Goal: Transaction & Acquisition: Subscribe to service/newsletter

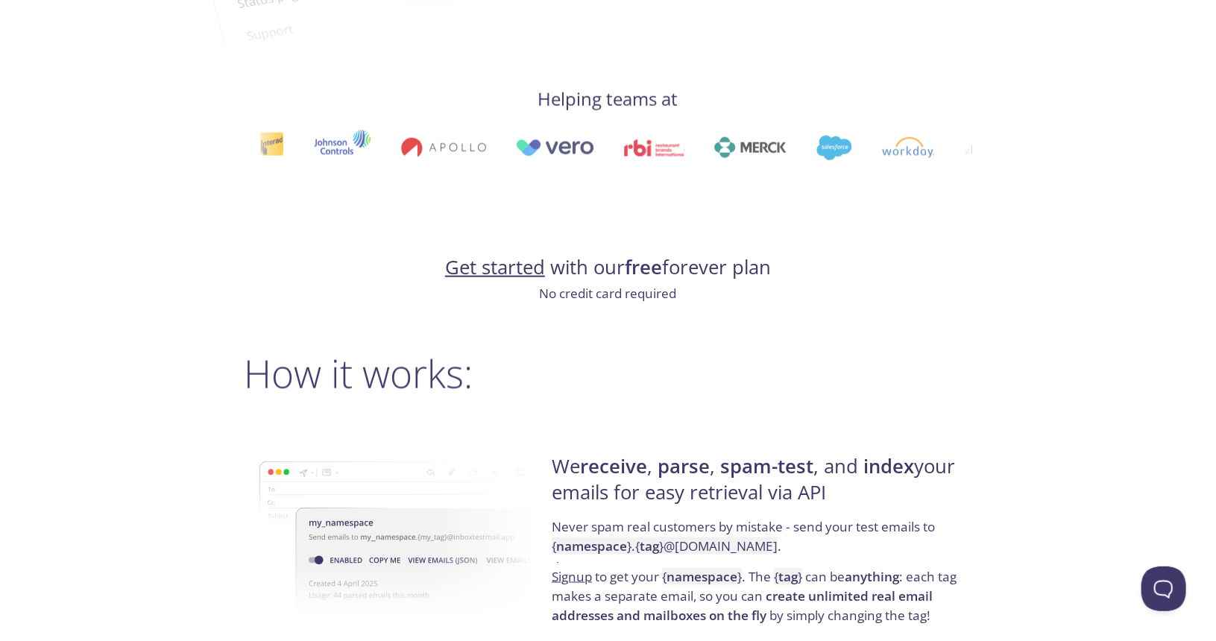
scroll to position [755, 0]
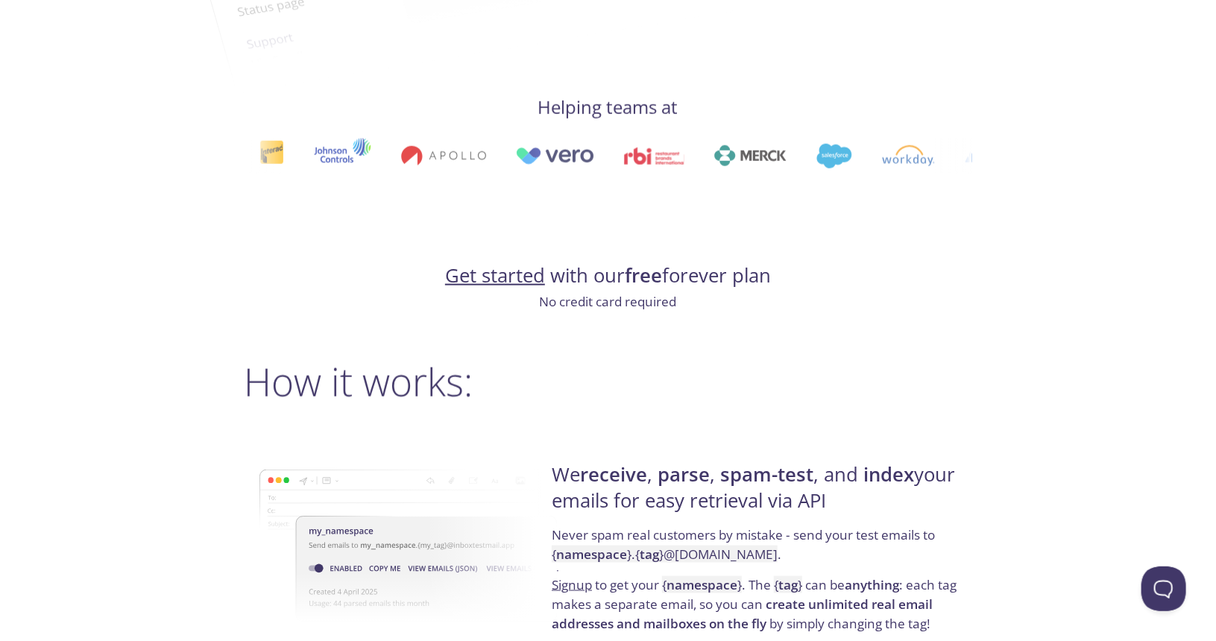
click at [479, 285] on link "Get started" at bounding box center [495, 275] width 100 height 26
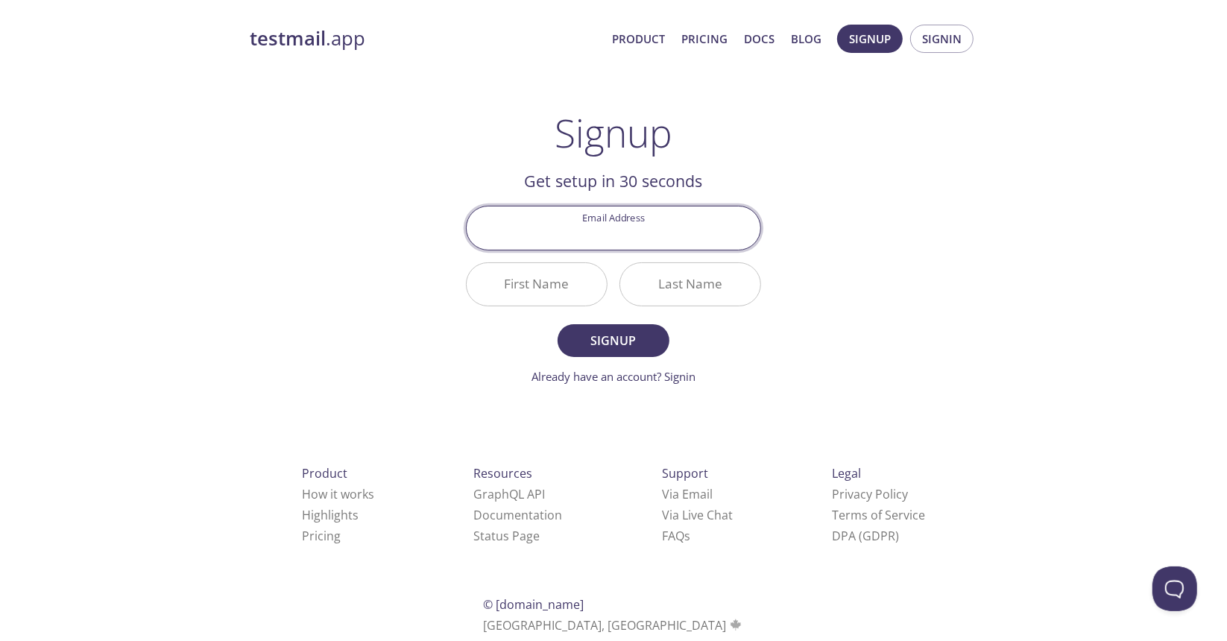
click at [600, 235] on input "Email Address" at bounding box center [614, 228] width 294 height 42
click at [506, 236] on input "Email Address" at bounding box center [614, 228] width 294 height 42
click at [538, 227] on input "Email Address" at bounding box center [614, 228] width 294 height 42
paste input "[EMAIL_ADDRESS][DOMAIN_NAME]"
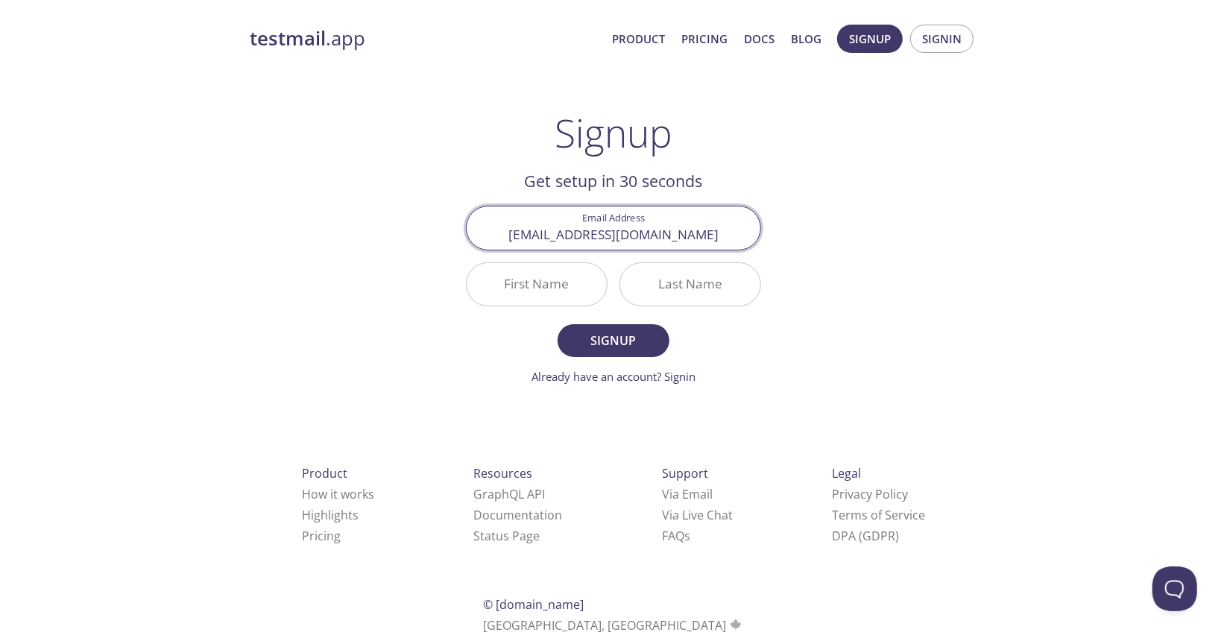
type input "[EMAIL_ADDRESS][DOMAIN_NAME]"
